Goal: Task Accomplishment & Management: Use online tool/utility

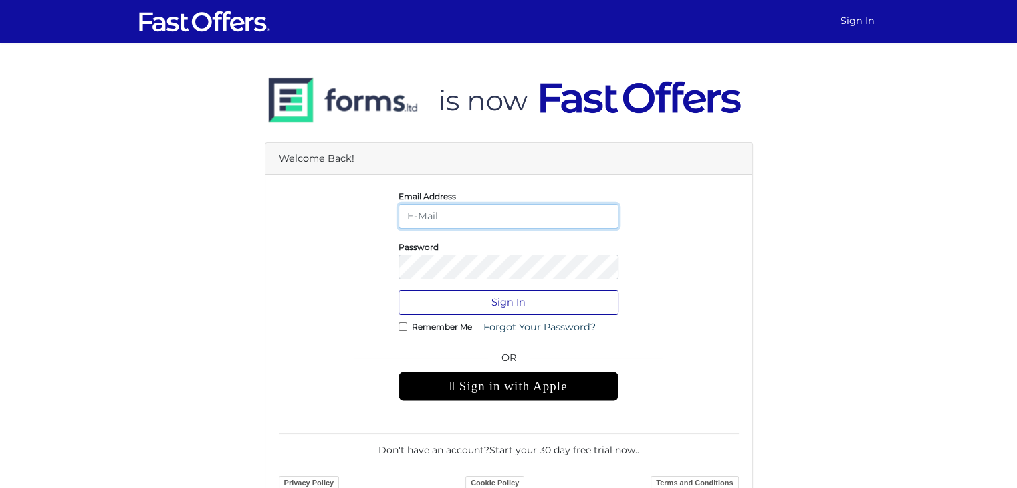
type input "[PERSON_NAME][EMAIL_ADDRESS][DOMAIN_NAME]"
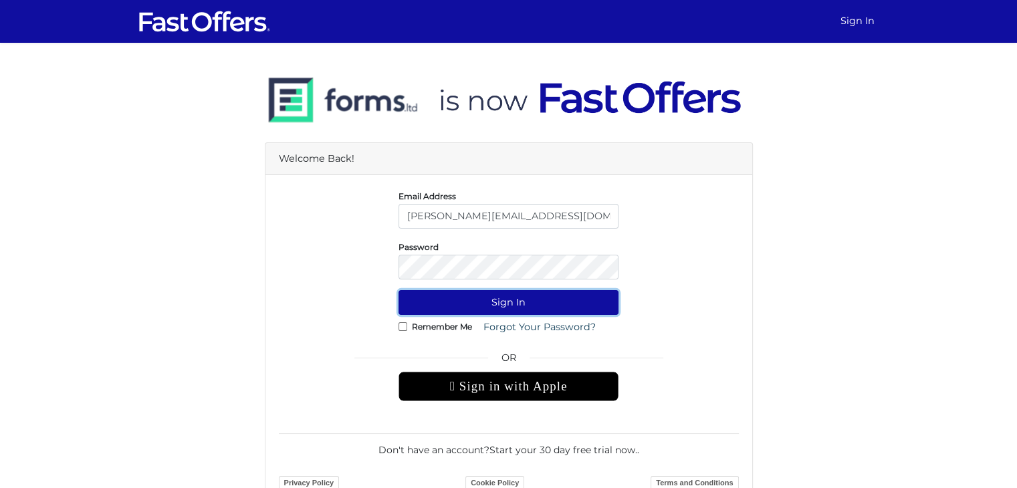
click at [498, 307] on button "Sign In" at bounding box center [508, 302] width 220 height 25
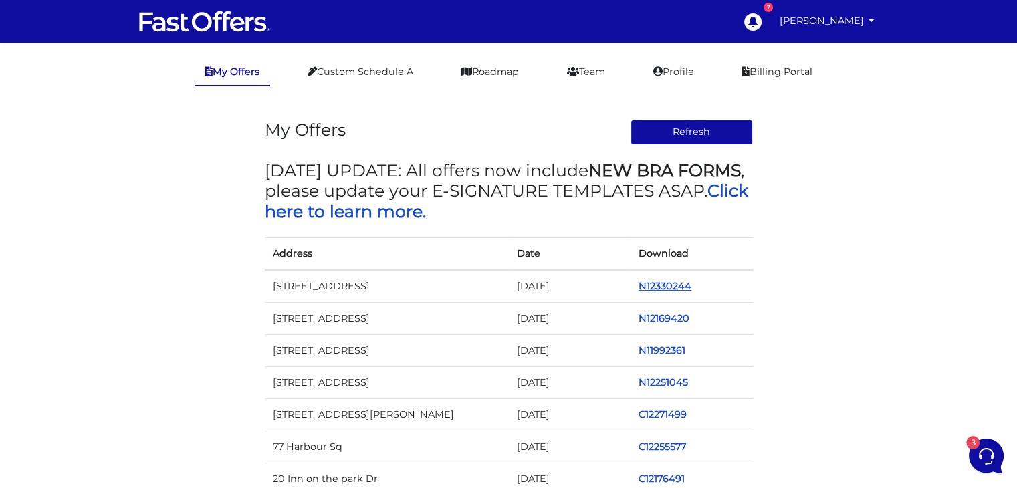
click at [642, 284] on link "N12330244" at bounding box center [664, 286] width 53 height 12
